Goal: Task Accomplishment & Management: Complete application form

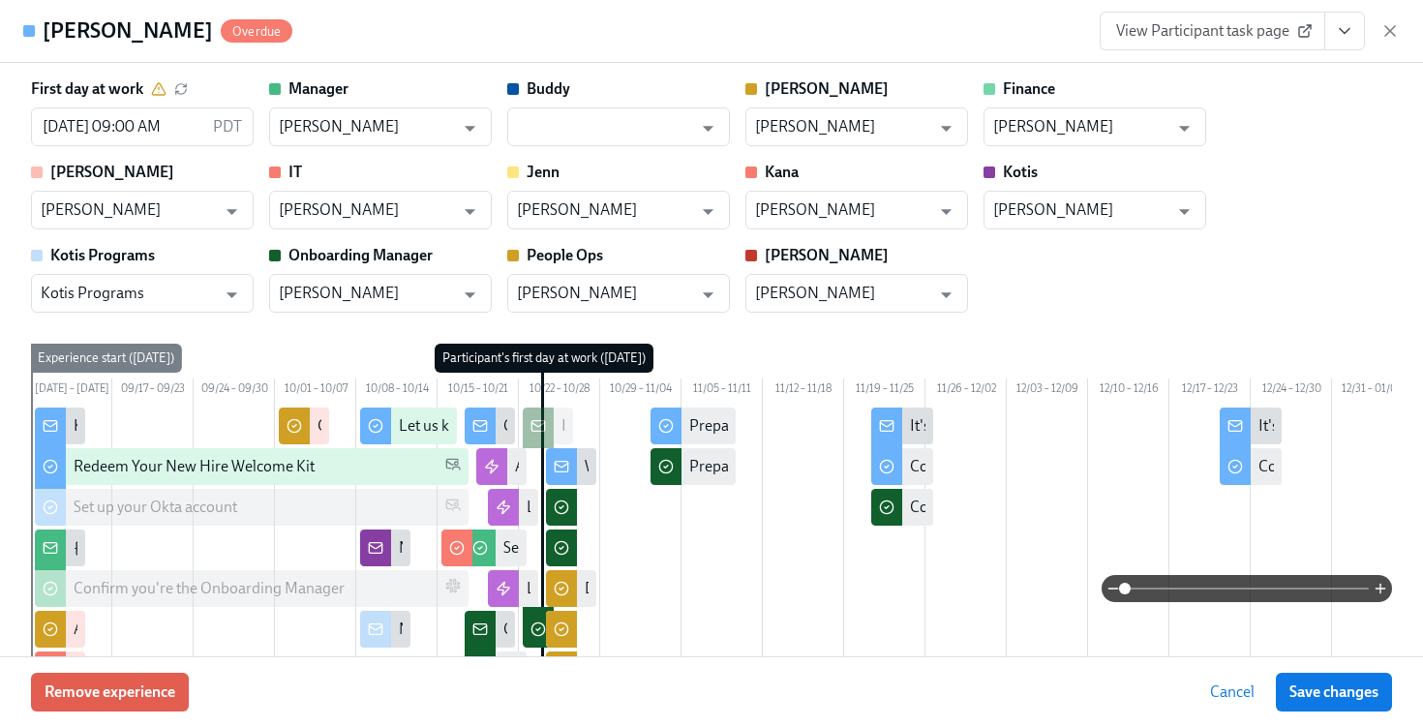
scroll to position [1344, 0]
